Goal: Complete application form

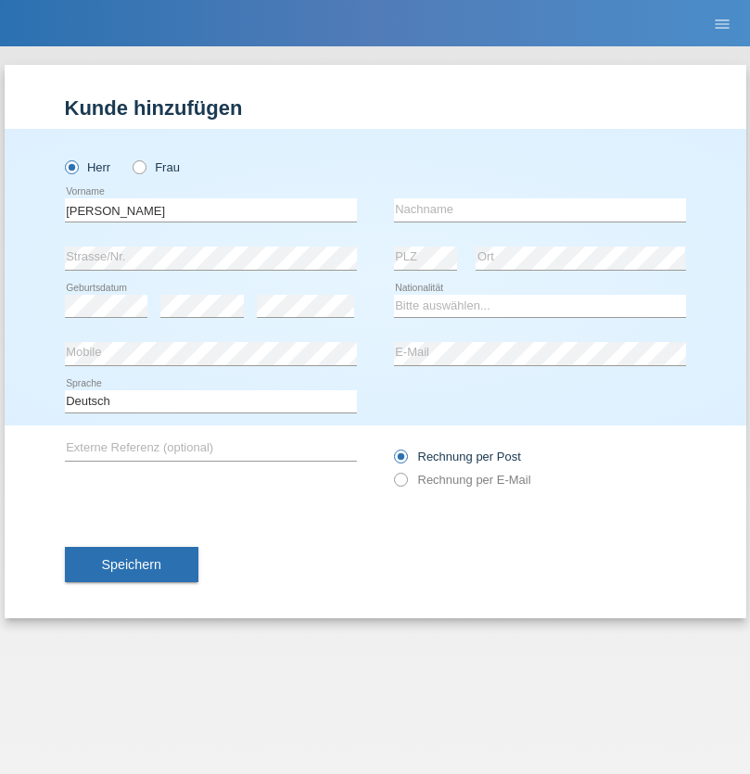
type input "[PERSON_NAME]"
click at [539, 209] on input "text" at bounding box center [540, 209] width 292 height 23
type input "Dursun"
select select "TR"
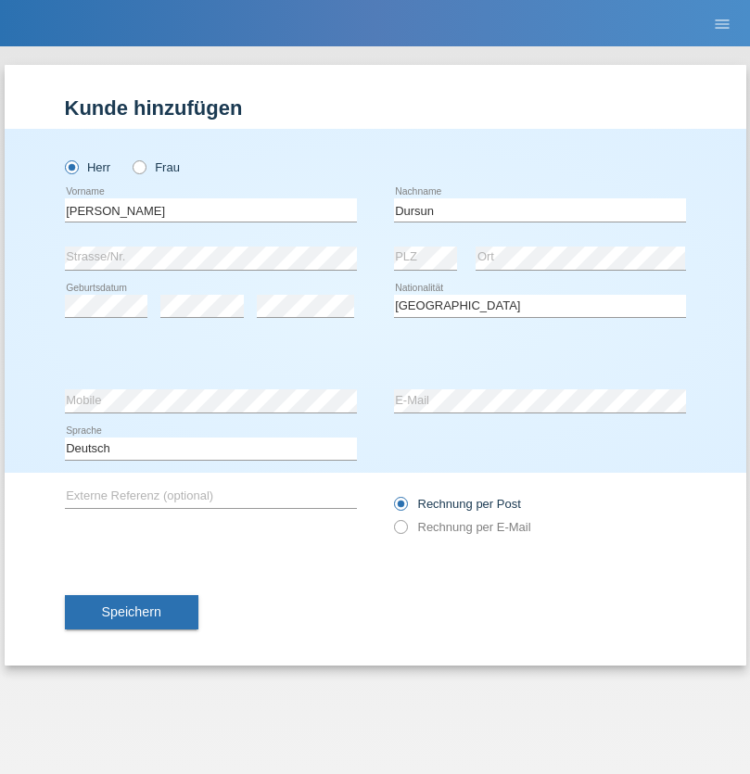
select select "C"
select select "31"
select select "07"
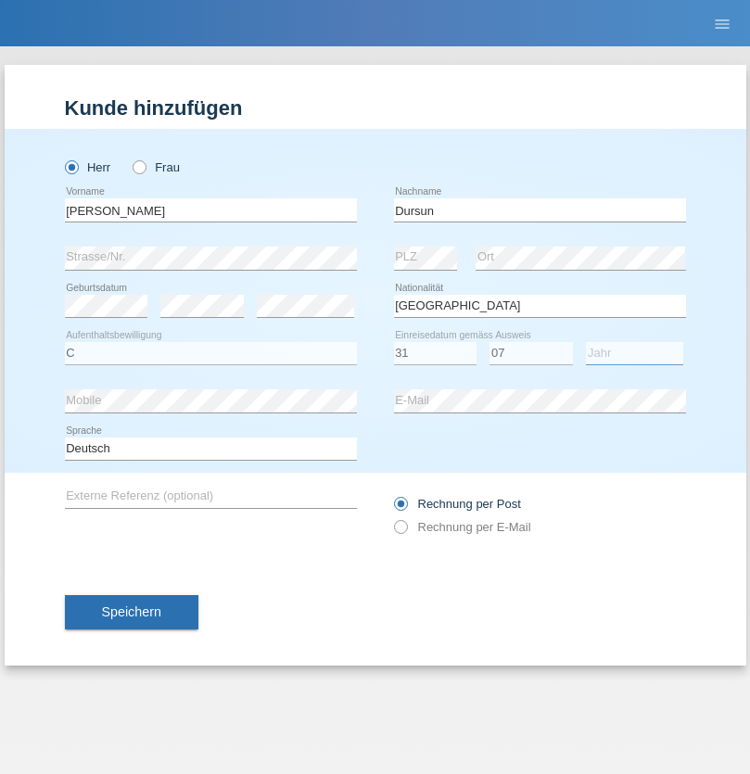
select select "2021"
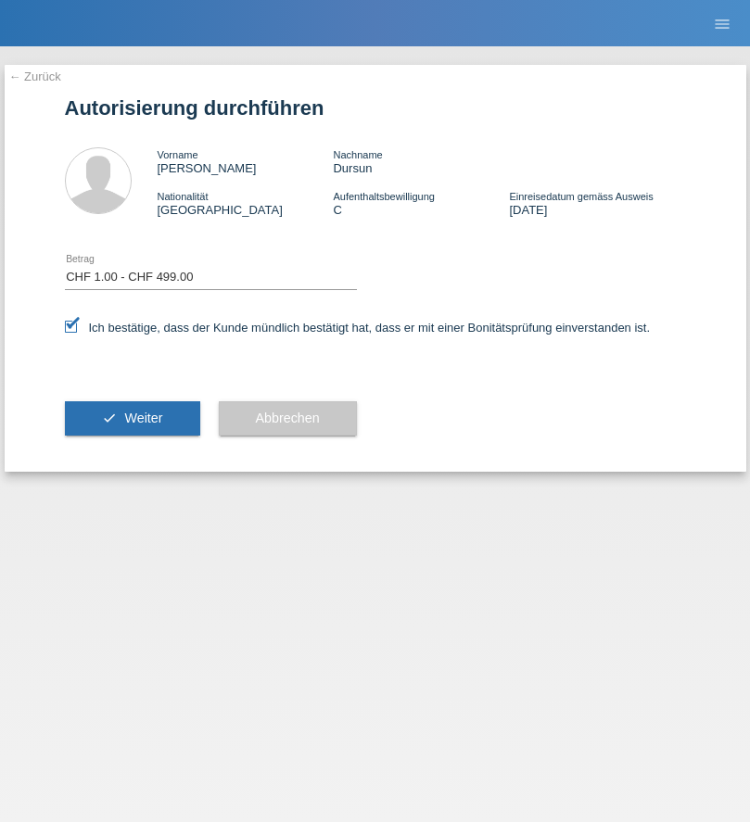
select select "1"
click at [132, 418] on span "Weiter" at bounding box center [143, 418] width 38 height 15
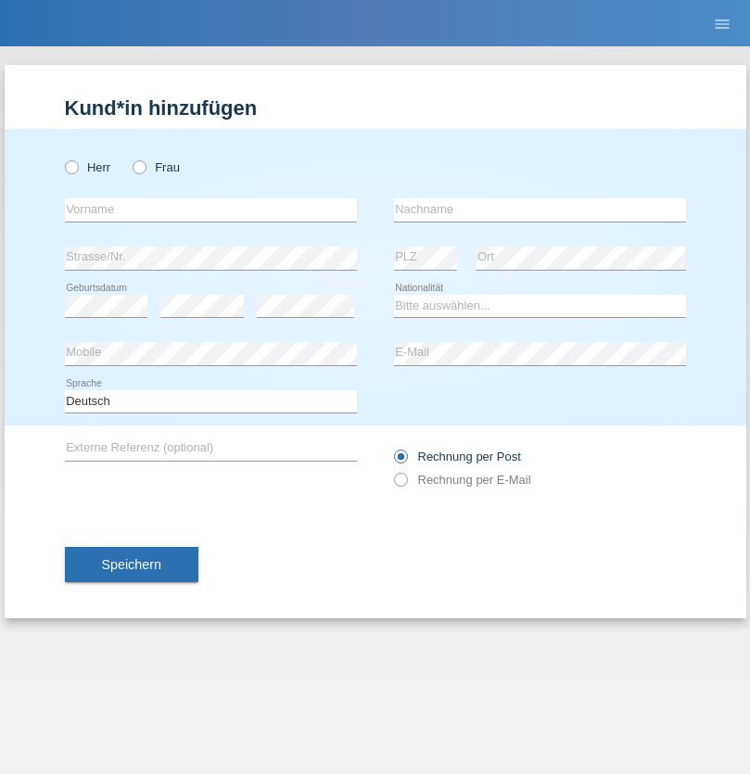
radio input "true"
click at [210, 209] on input "text" at bounding box center [211, 209] width 292 height 23
type input "Kuçi"
click at [539, 209] on input "text" at bounding box center [540, 209] width 292 height 23
type input "Meti"
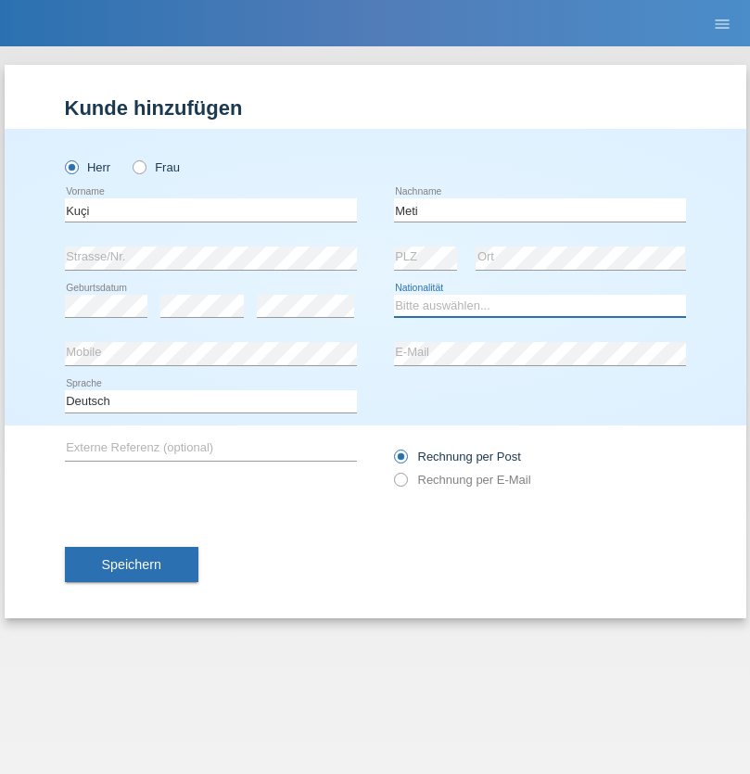
select select "CH"
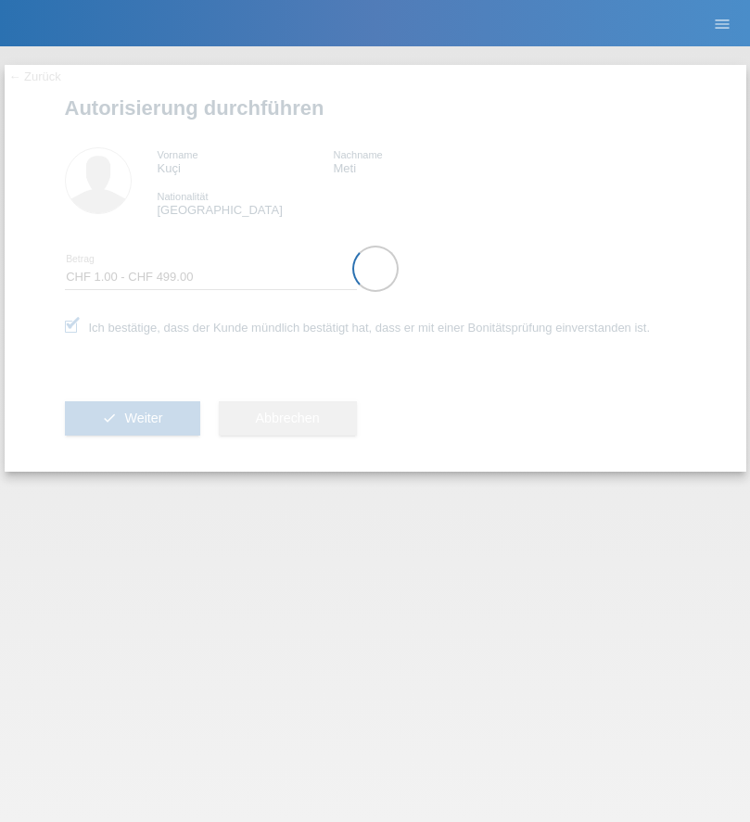
select select "1"
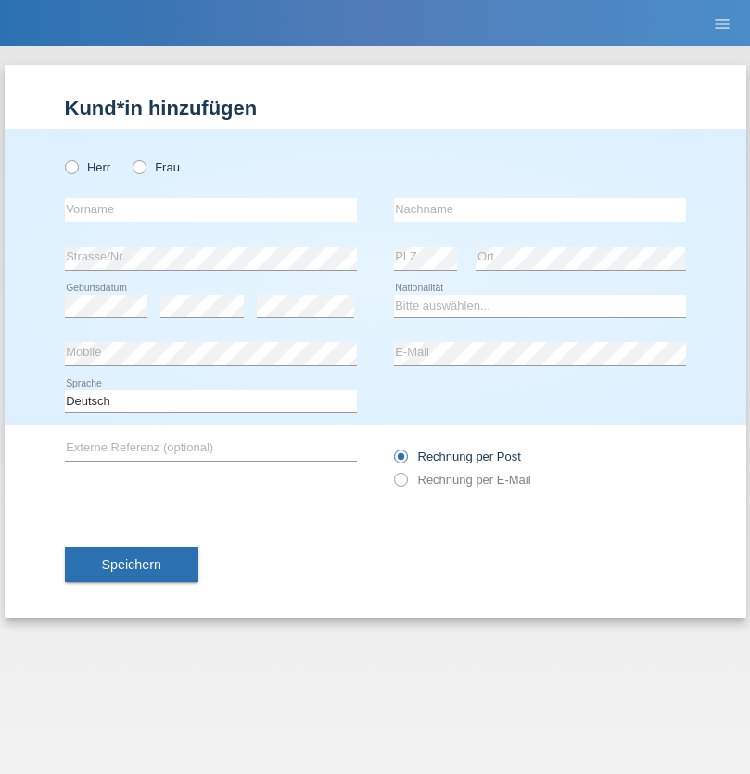
radio input "true"
click at [210, 209] on input "text" at bounding box center [211, 209] width 292 height 23
type input "Dagmar"
click at [539, 209] on input "text" at bounding box center [540, 209] width 292 height 23
type input "Reusser"
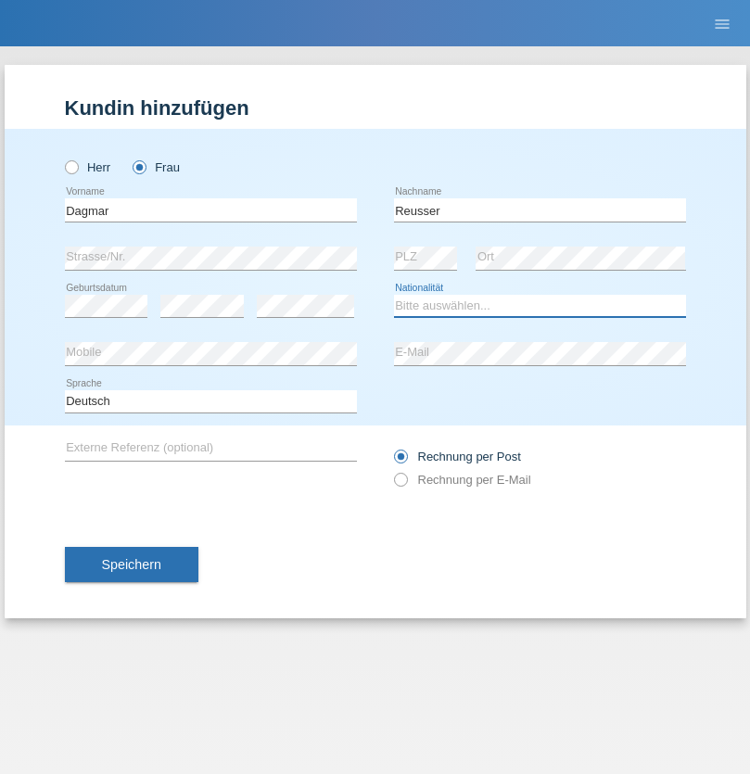
select select "CH"
radio input "true"
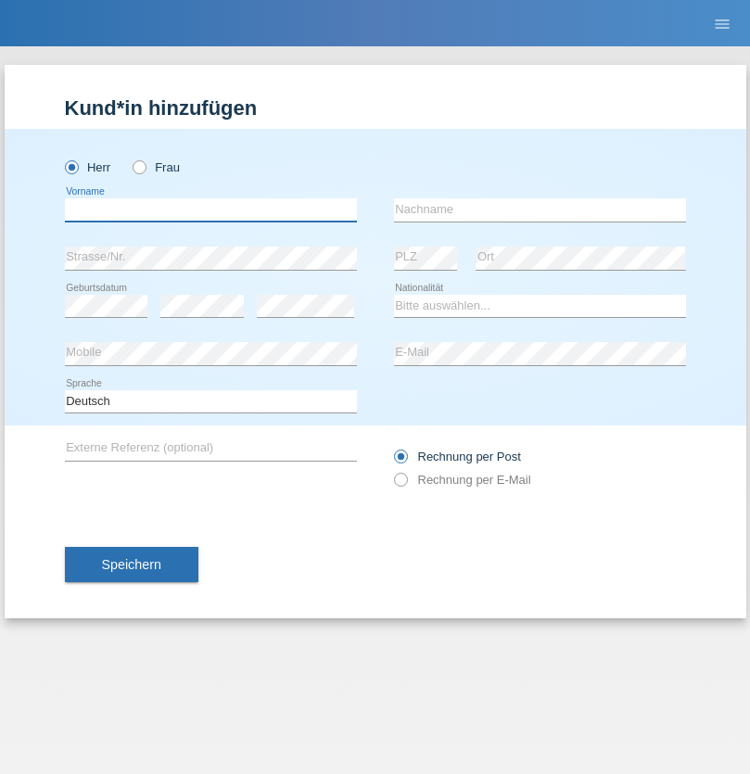
click at [210, 209] on input "text" at bounding box center [211, 209] width 292 height 23
type input "firat"
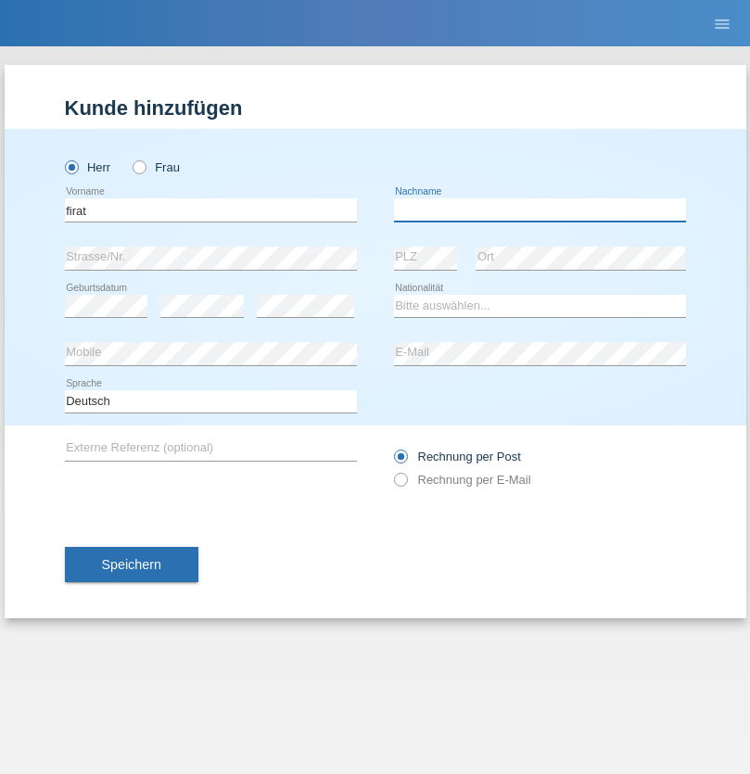
click at [539, 209] on input "text" at bounding box center [540, 209] width 292 height 23
type input "kara"
select select "CH"
radio input "true"
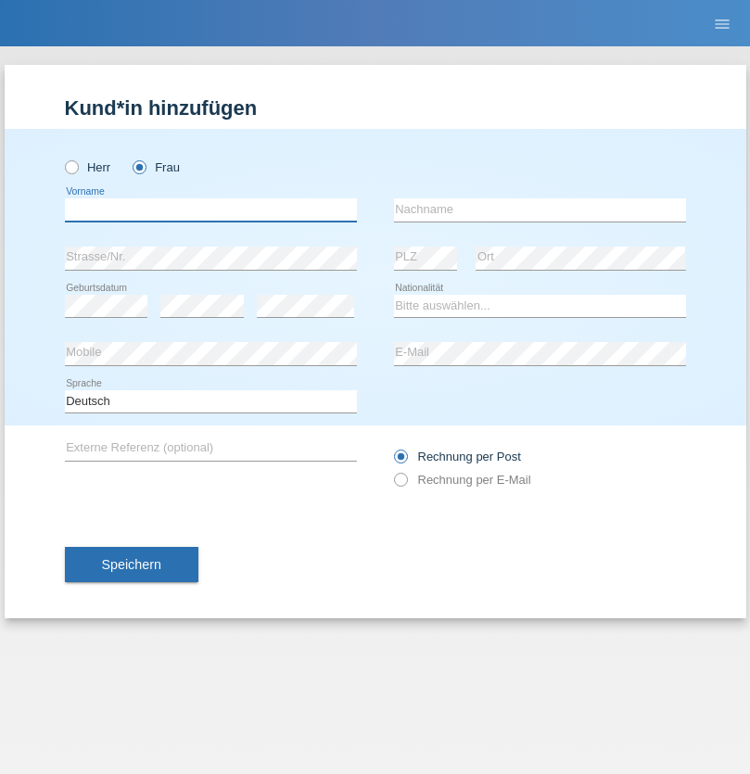
click at [210, 209] on input "text" at bounding box center [211, 209] width 292 height 23
type input "Dunja"
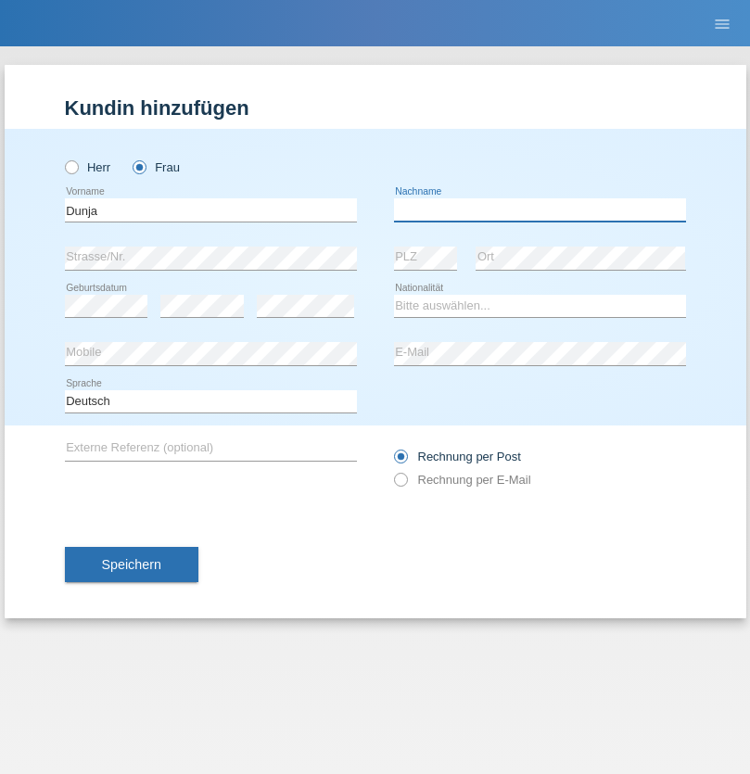
click at [539, 209] on input "text" at bounding box center [540, 209] width 292 height 23
type input "Stefanko"
select select "HR"
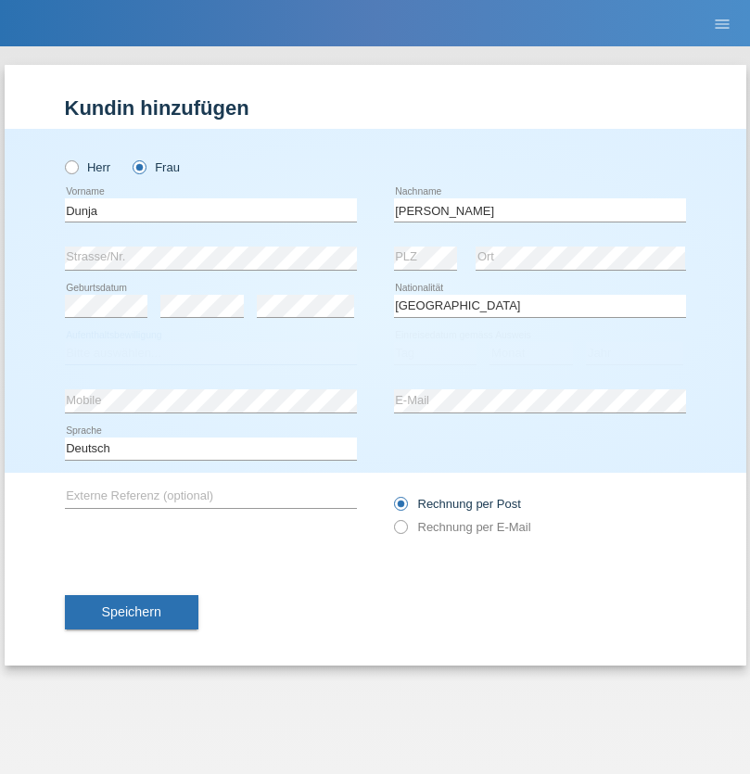
select select "C"
select select "02"
select select "09"
select select "2021"
